Goal: Task Accomplishment & Management: Use online tool/utility

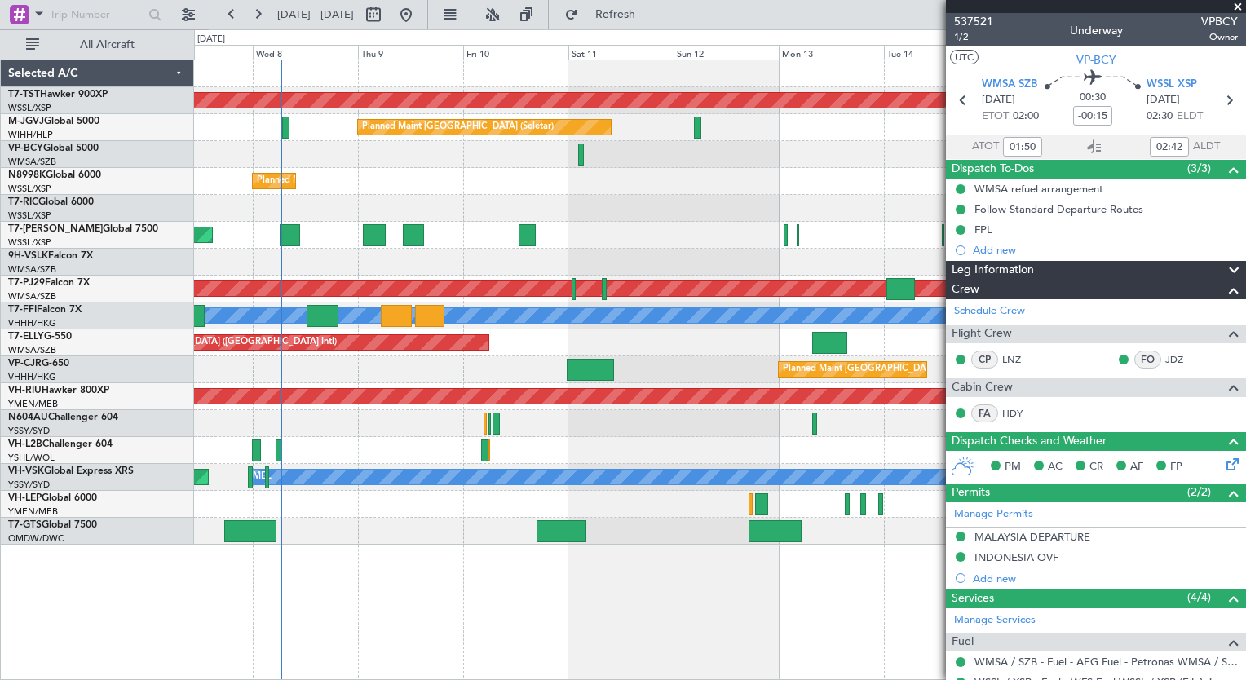
type input "[PERSON_NAME] (EYU)"
type input "A0102"
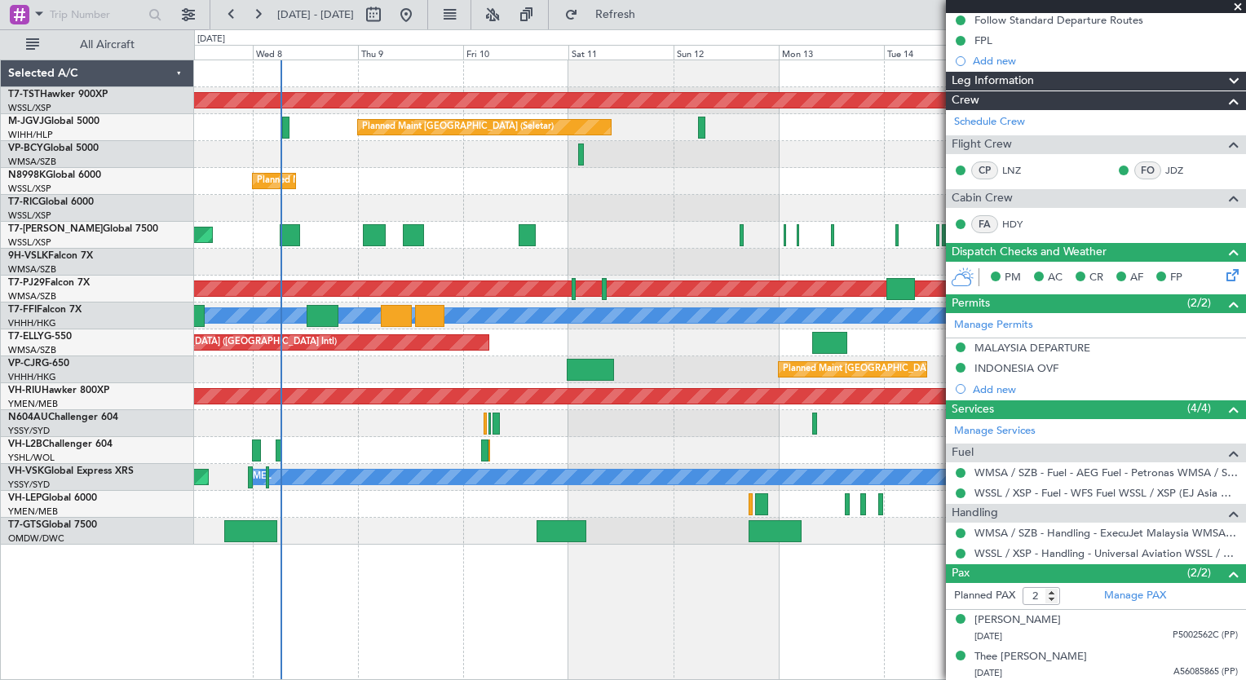
type input "[PERSON_NAME] (EYU)"
type input "A0102"
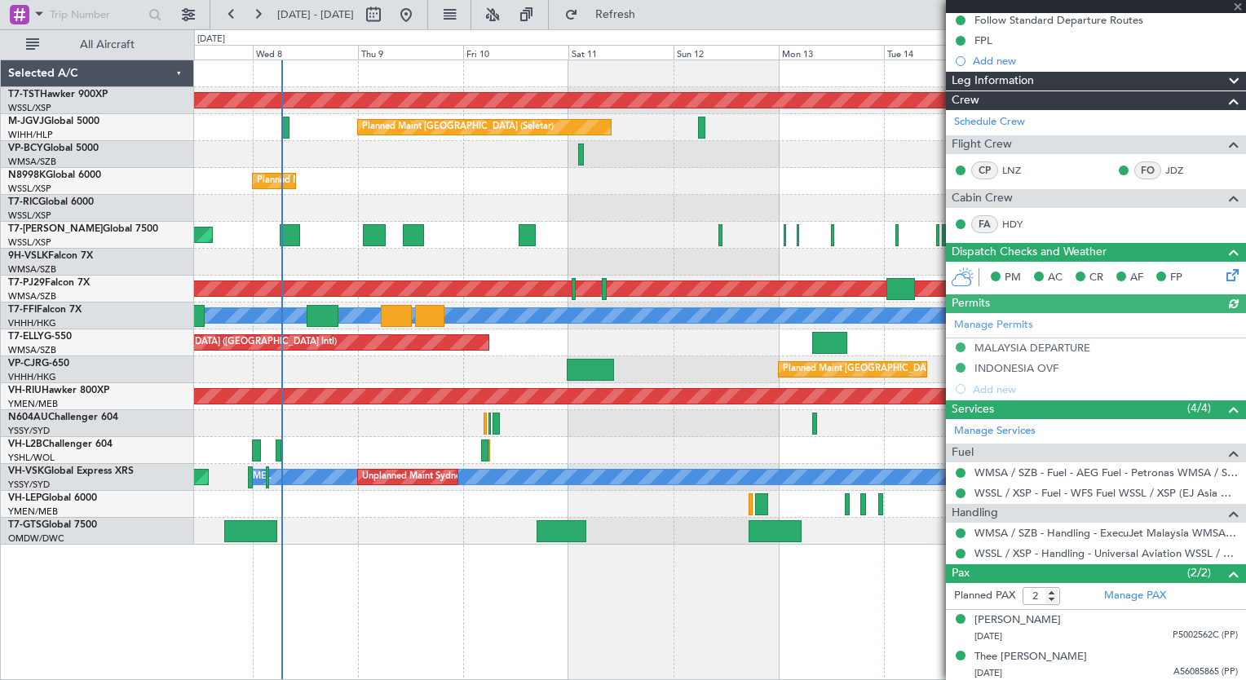
type input "[PERSON_NAME] (EYU)"
type input "A0102"
type input "[PERSON_NAME] (EYU)"
type input "A0102"
type input "[PERSON_NAME] (EYU)"
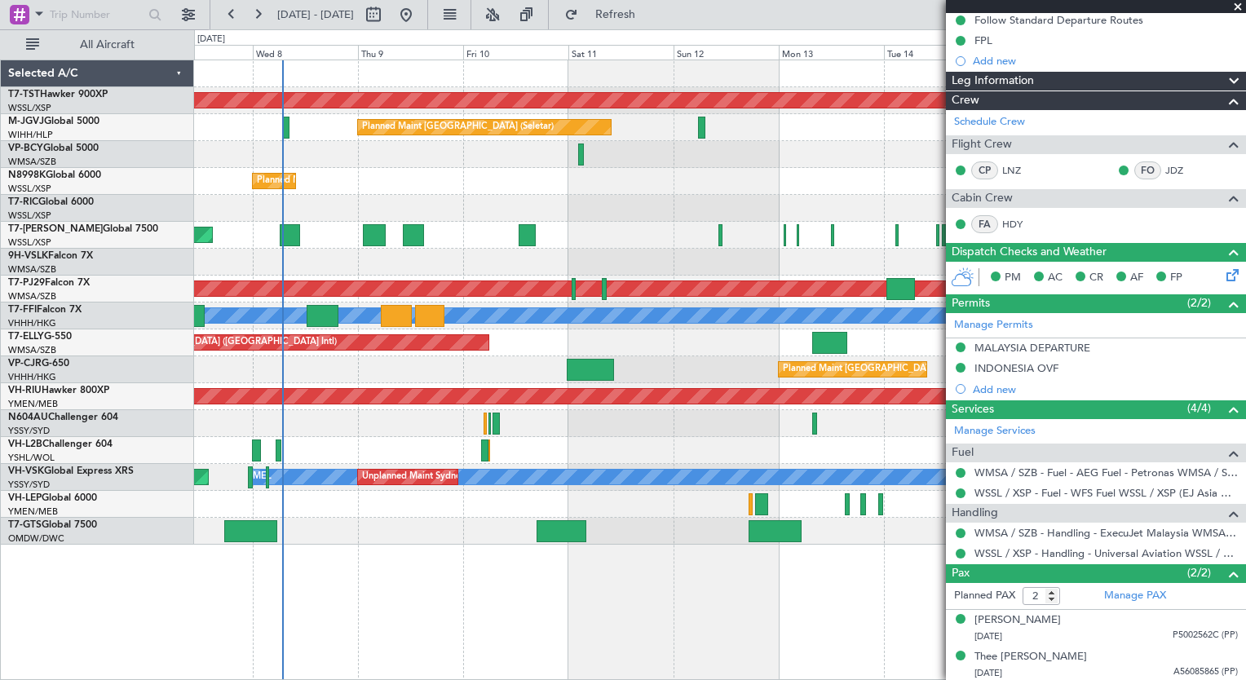
type input "A0102"
type input "[PERSON_NAME] (EYU)"
type input "A0102"
type input "[PERSON_NAME] (EYU)"
type input "A0102"
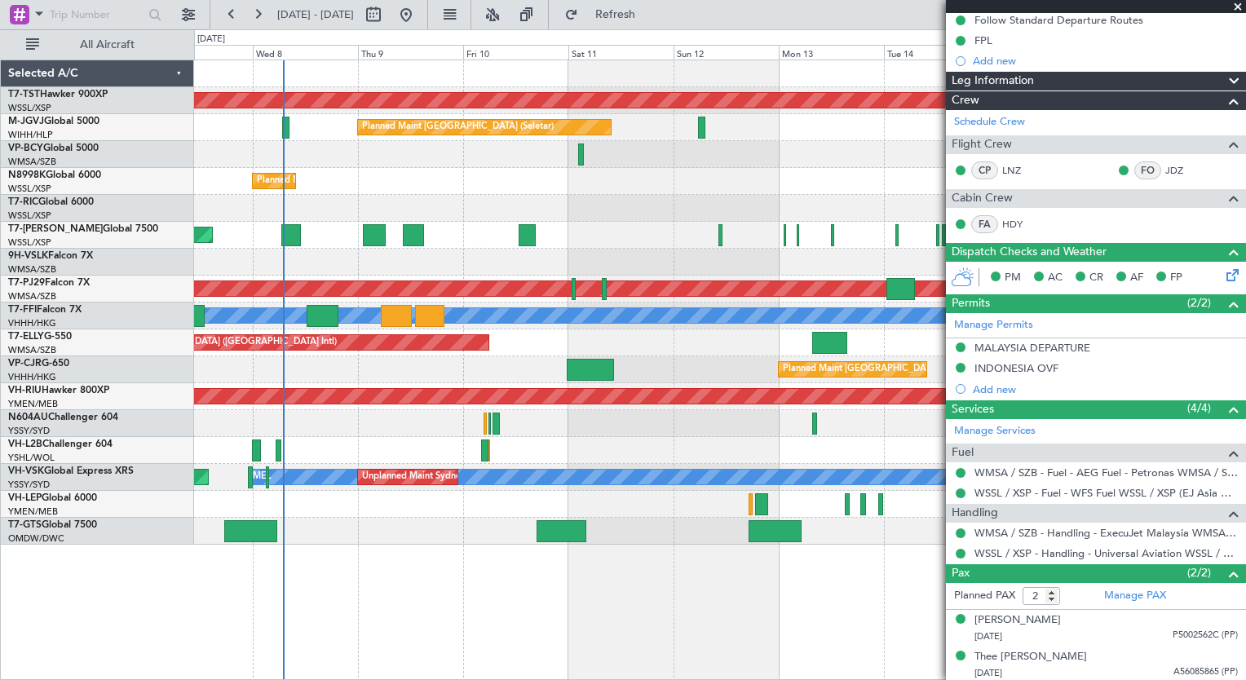
type input "[PERSON_NAME] (EYU)"
type input "A0102"
